Goal: Find specific page/section: Find specific page/section

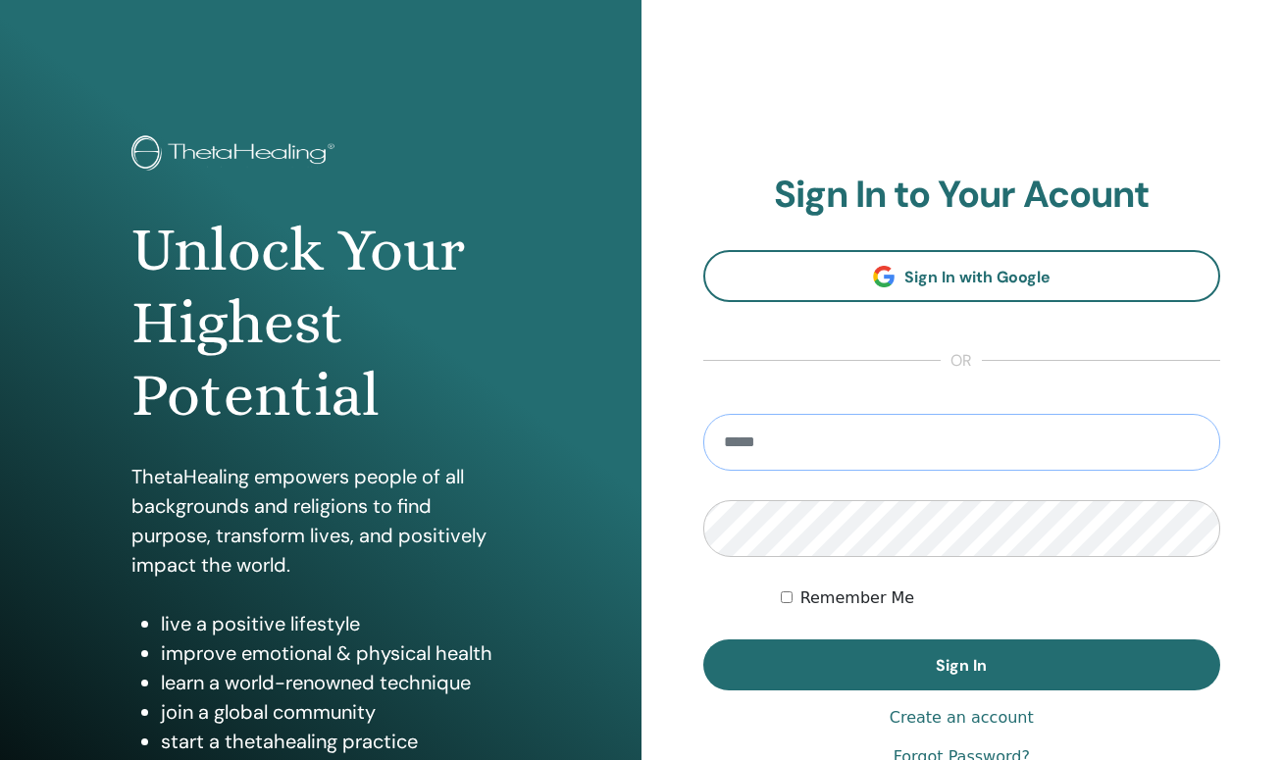
type input "**********"
click at [961, 665] on button "Sign In" at bounding box center [962, 664] width 518 height 51
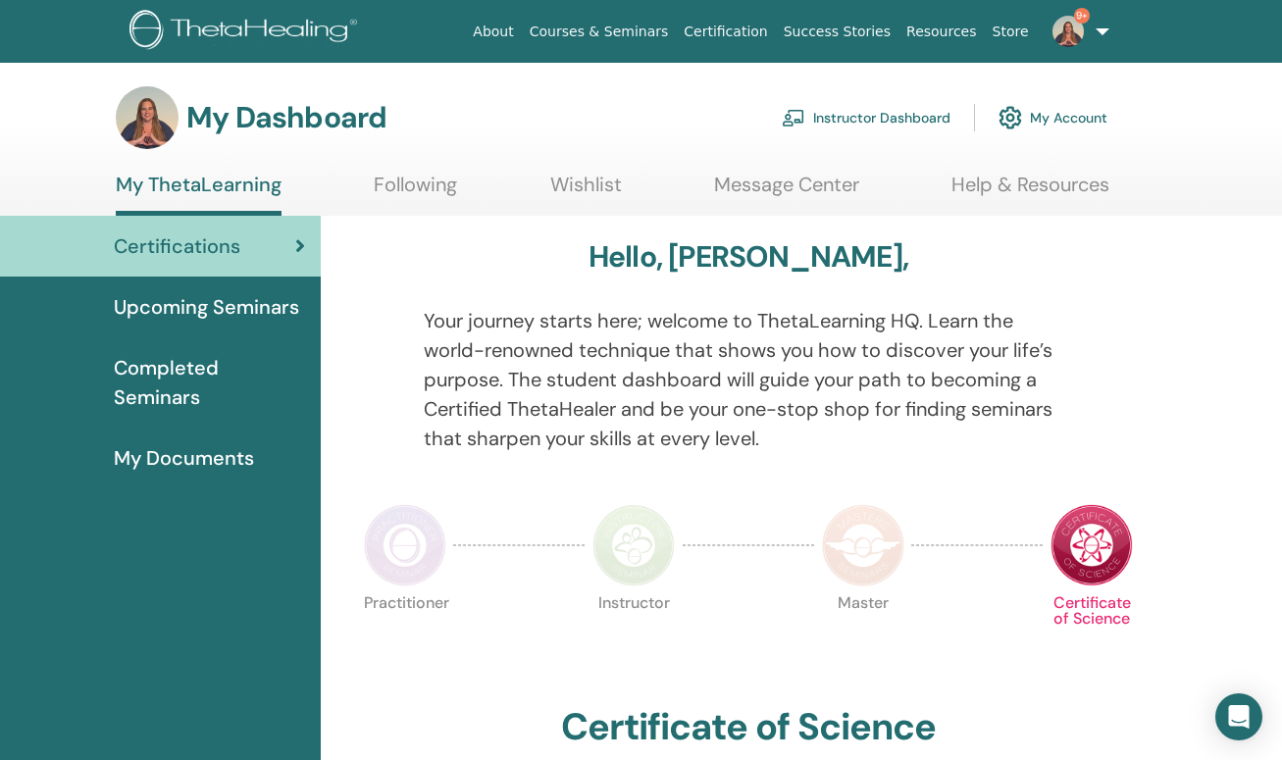
click at [193, 458] on span "My Documents" at bounding box center [184, 457] width 140 height 29
